Goal: Information Seeking & Learning: Learn about a topic

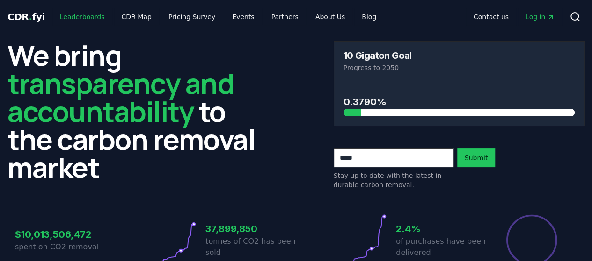
click at [79, 13] on link "Leaderboards" at bounding box center [82, 16] width 60 height 17
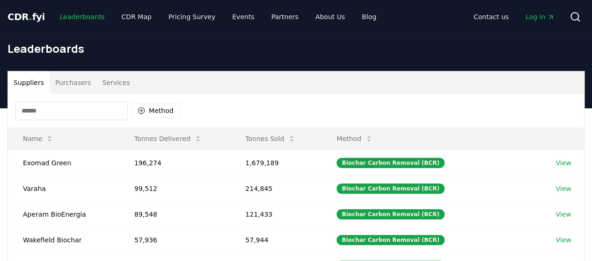
click at [79, 13] on link "Leaderboards" at bounding box center [82, 16] width 60 height 17
click at [102, 81] on button "Services" at bounding box center [116, 83] width 39 height 22
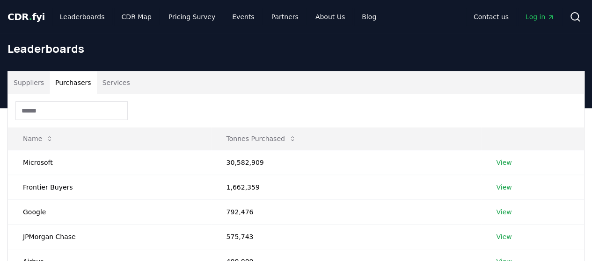
click at [72, 79] on button "Purchasers" at bounding box center [73, 83] width 47 height 22
click at [108, 79] on button "Services" at bounding box center [116, 83] width 39 height 22
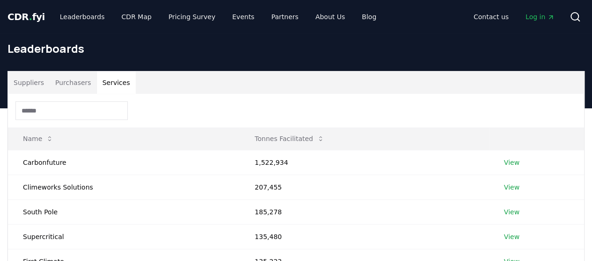
click at [37, 80] on button "Suppliers" at bounding box center [29, 83] width 42 height 22
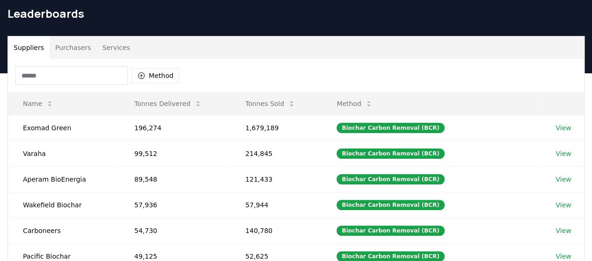
scroll to position [37, 0]
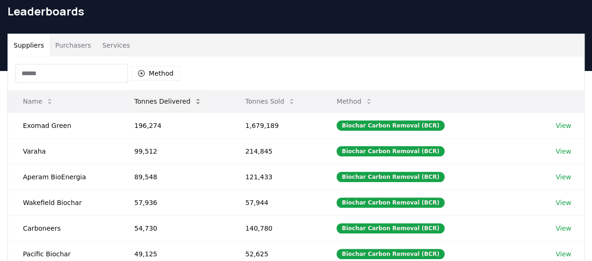
click at [143, 105] on button "Tonnes Delivered" at bounding box center [168, 101] width 82 height 19
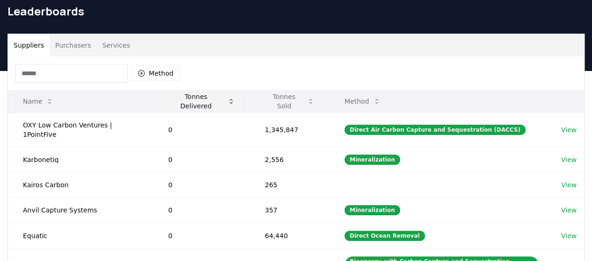
click at [143, 105] on th "Name" at bounding box center [80, 101] width 145 height 22
click at [175, 101] on button "Tonnes Delivered" at bounding box center [200, 101] width 81 height 19
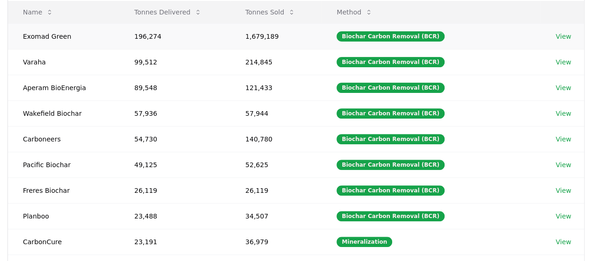
scroll to position [94, 0]
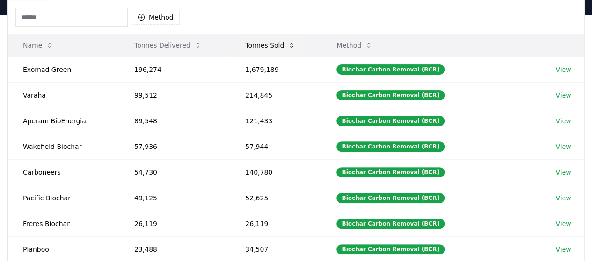
click at [251, 44] on button "Tonnes Sold" at bounding box center [270, 45] width 65 height 19
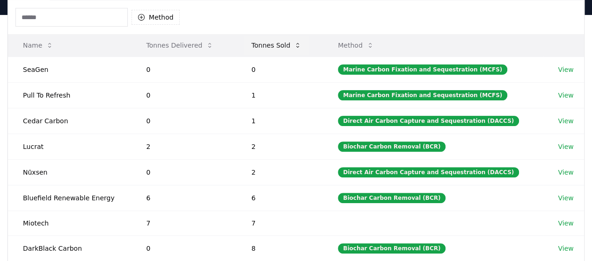
click at [251, 44] on button "Tonnes Sold" at bounding box center [276, 45] width 65 height 19
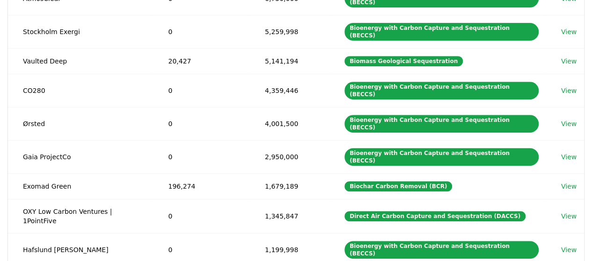
scroll to position [187, 0]
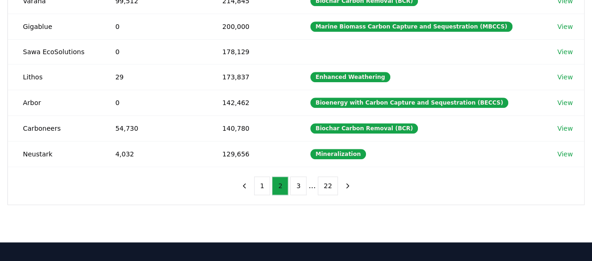
scroll to position [285, 0]
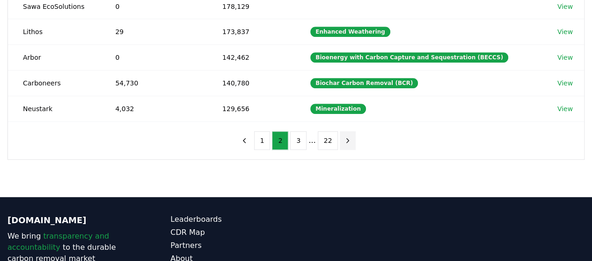
click at [352, 134] on button "next page" at bounding box center [348, 140] width 16 height 19
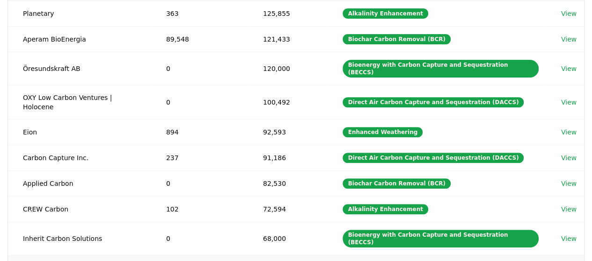
scroll to position [168, 0]
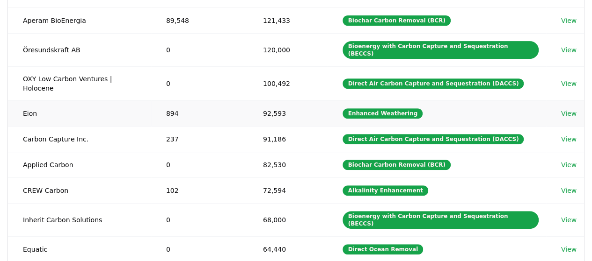
click at [30, 101] on td "Eion" at bounding box center [79, 114] width 143 height 26
copy td "Eion"
